Goal: Information Seeking & Learning: Learn about a topic

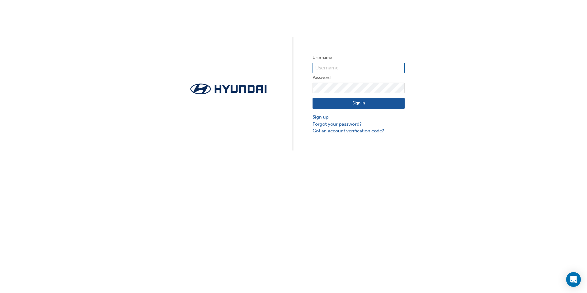
type input "8309"
click at [358, 103] on button "Sign In" at bounding box center [359, 104] width 92 height 12
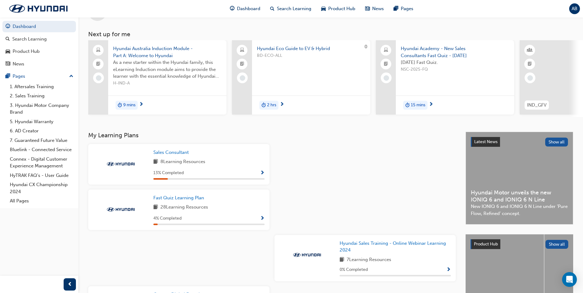
scroll to position [61, 0]
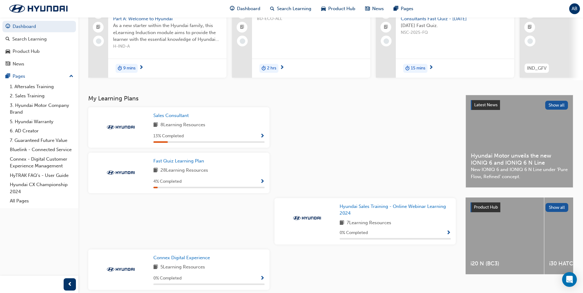
click at [261, 183] on span "Show Progress" at bounding box center [262, 182] width 5 height 6
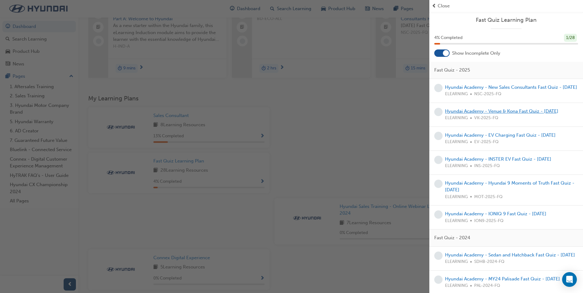
click at [488, 114] on link "Hyundai Academy - Venue & Kona Fast Quiz - [DATE]" at bounding box center [501, 111] width 113 height 6
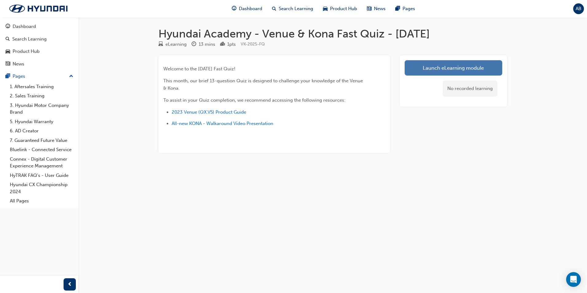
click at [456, 67] on link "Launch eLearning module" at bounding box center [454, 67] width 98 height 15
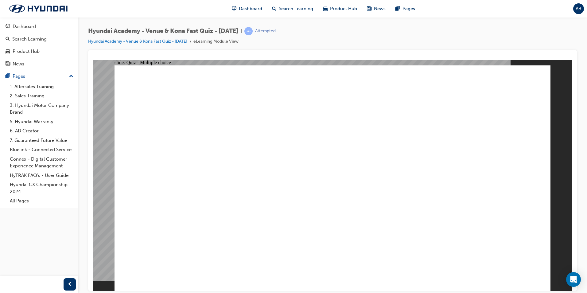
radio input "true"
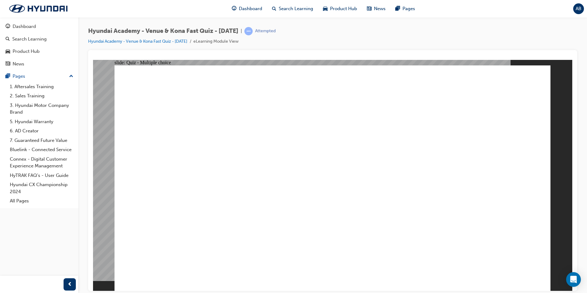
radio input "true"
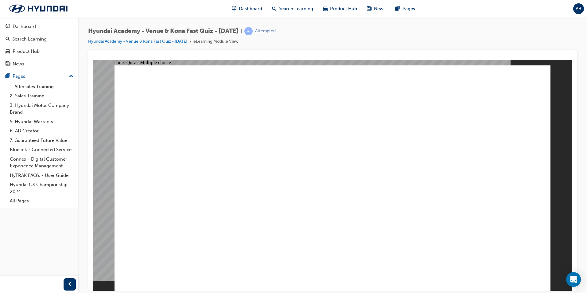
radio input "true"
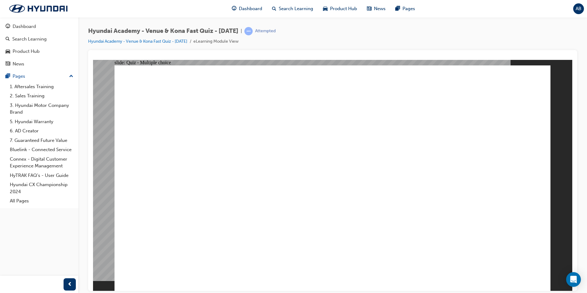
radio input "true"
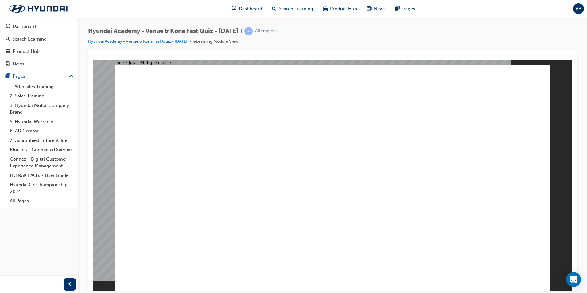
radio input "true"
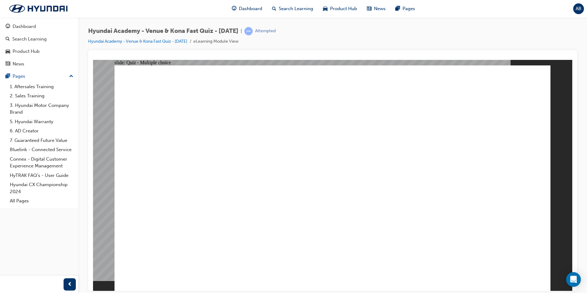
radio input "true"
drag, startPoint x: 488, startPoint y: 267, endPoint x: 498, endPoint y: 267, distance: 10.1
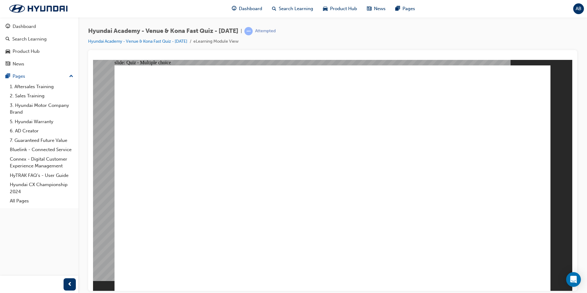
radio input "true"
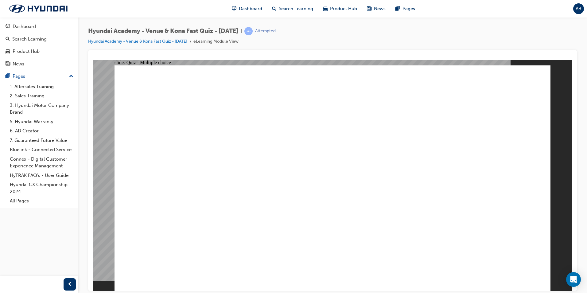
radio input "true"
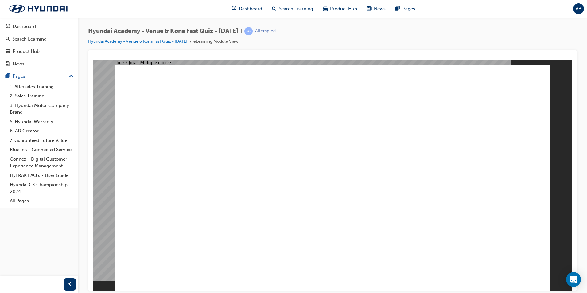
drag, startPoint x: 320, startPoint y: 270, endPoint x: 328, endPoint y: 266, distance: 9.2
radio input "true"
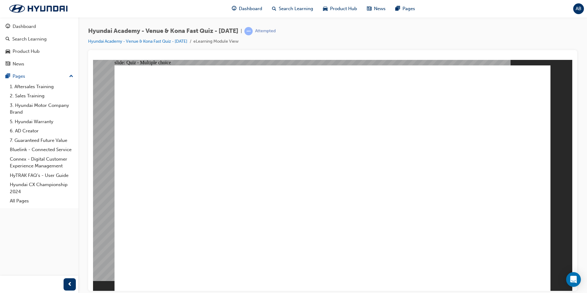
radio input "true"
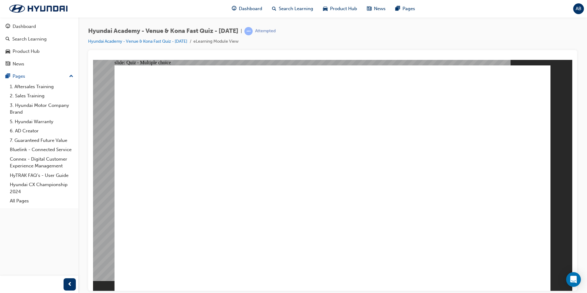
radio input "true"
